Goal: Information Seeking & Learning: Learn about a topic

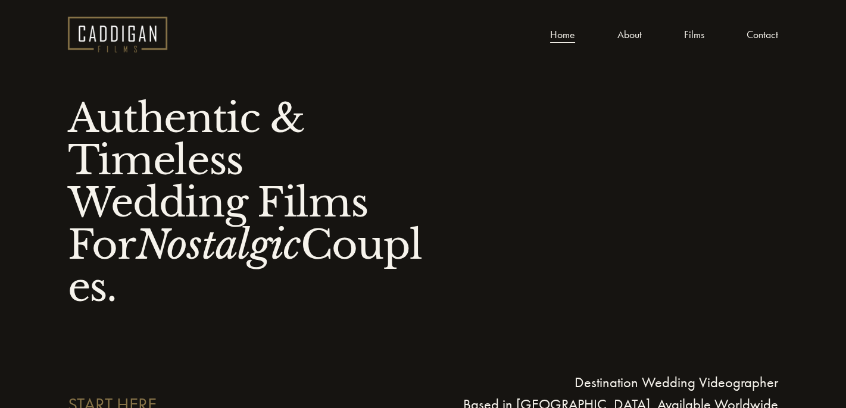
click at [634, 30] on link "About" at bounding box center [629, 35] width 24 height 18
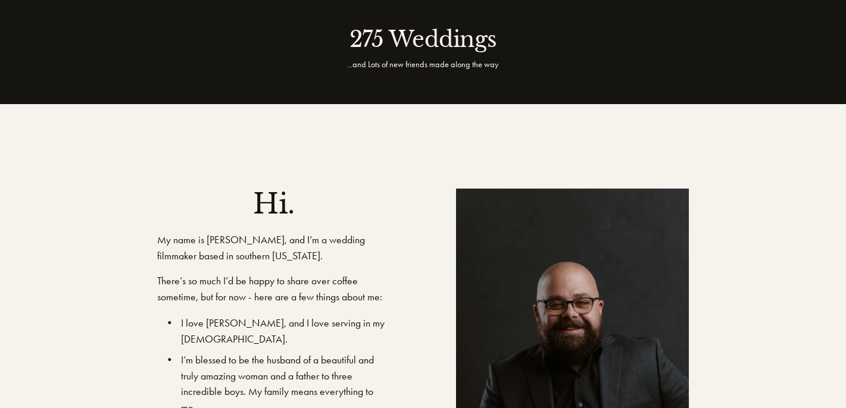
scroll to position [417, 0]
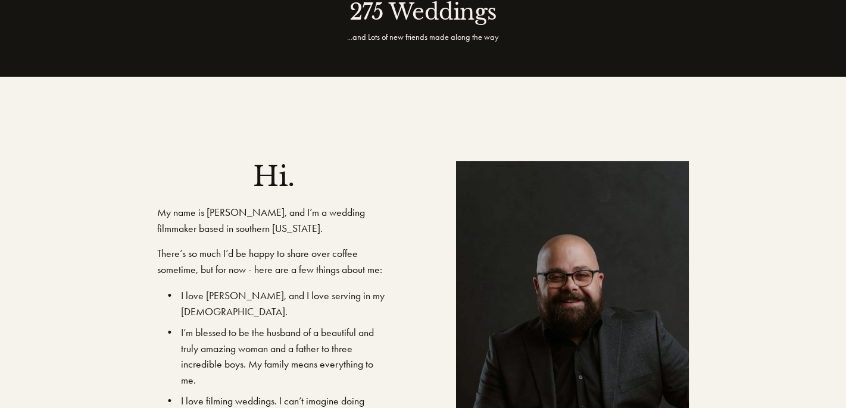
click at [220, 212] on p "My name is Anthony, and I’m a wedding filmmaker based in southern New Hampshire." at bounding box center [273, 221] width 233 height 32
copy p "Anthony"
